Goal: Obtain resource: Download file/media

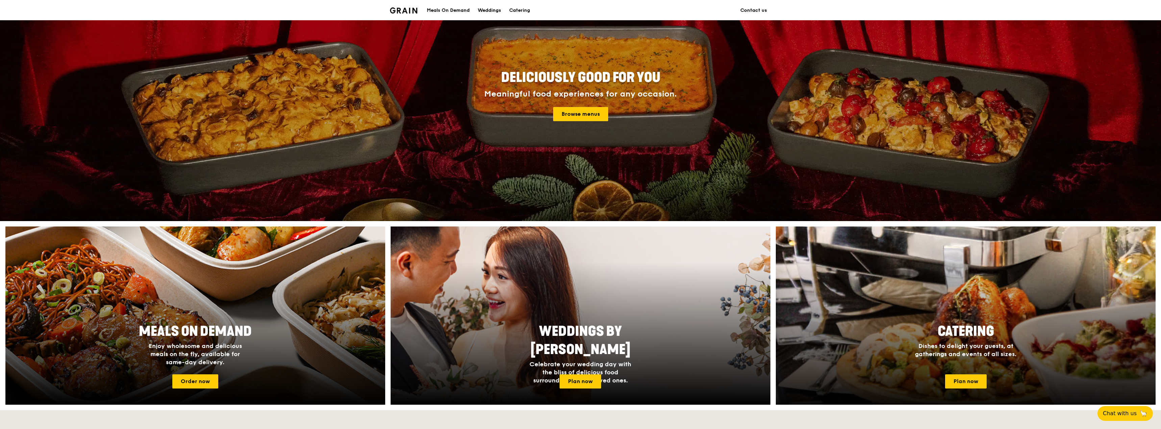
scroll to position [101, 0]
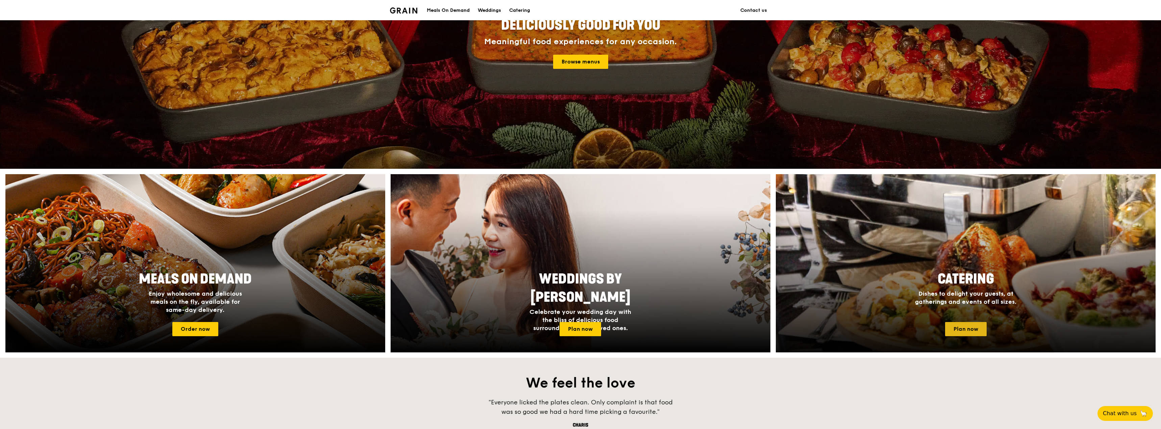
click at [963, 327] on link "Plan now" at bounding box center [966, 329] width 42 height 14
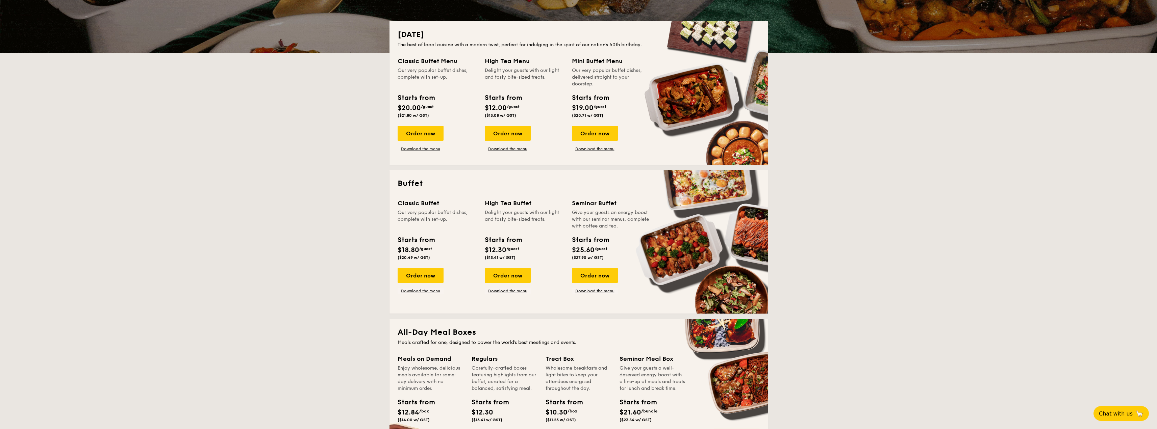
scroll to position [169, 0]
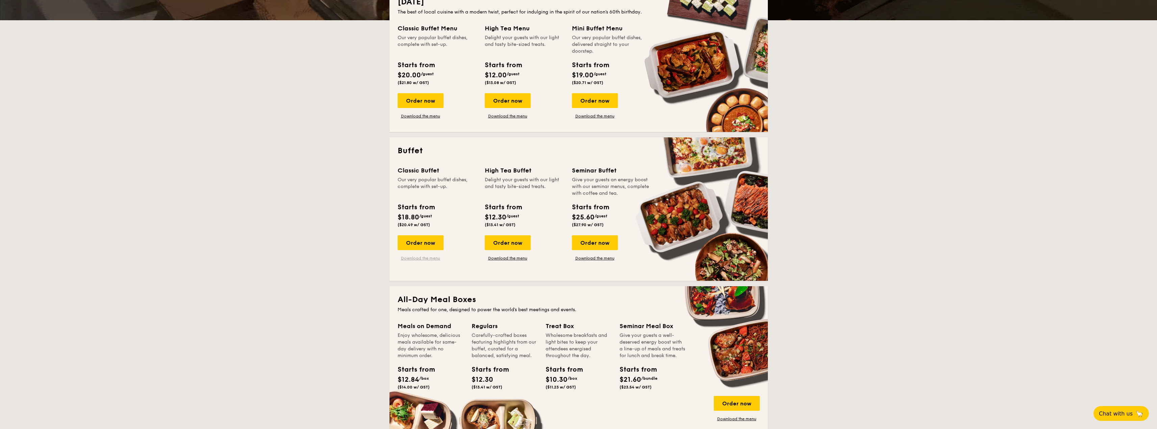
click at [409, 258] on link "Download the menu" at bounding box center [421, 258] width 46 height 5
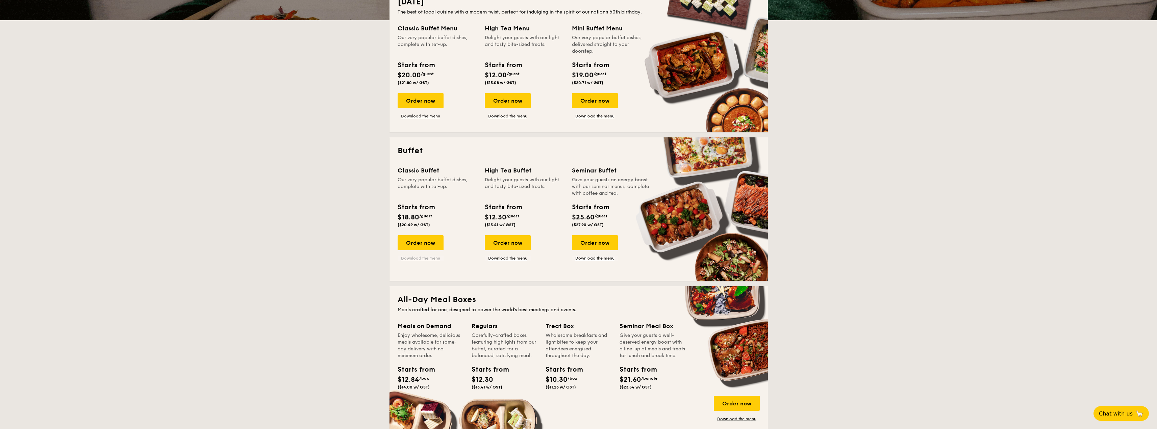
click at [429, 259] on link "Download the menu" at bounding box center [421, 258] width 46 height 5
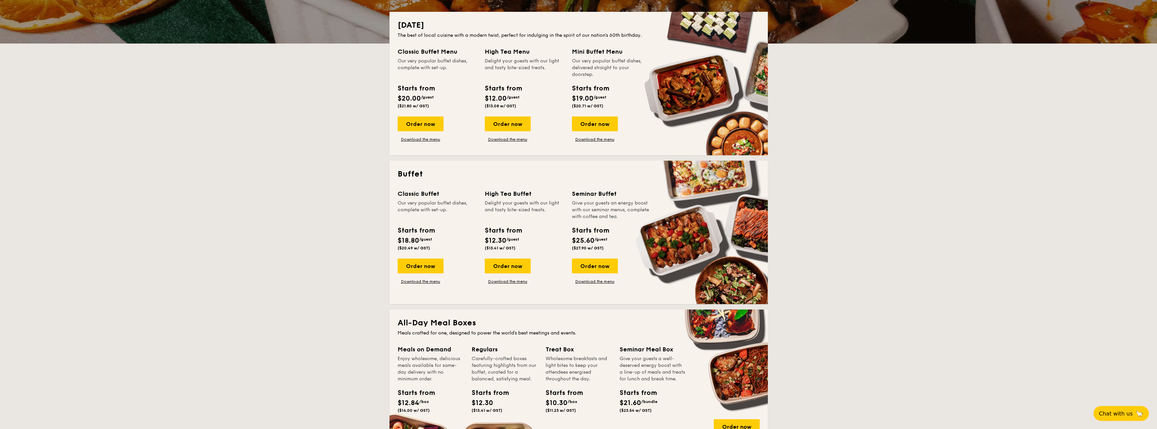
scroll to position [135, 0]
